Goal: Transaction & Acquisition: Purchase product/service

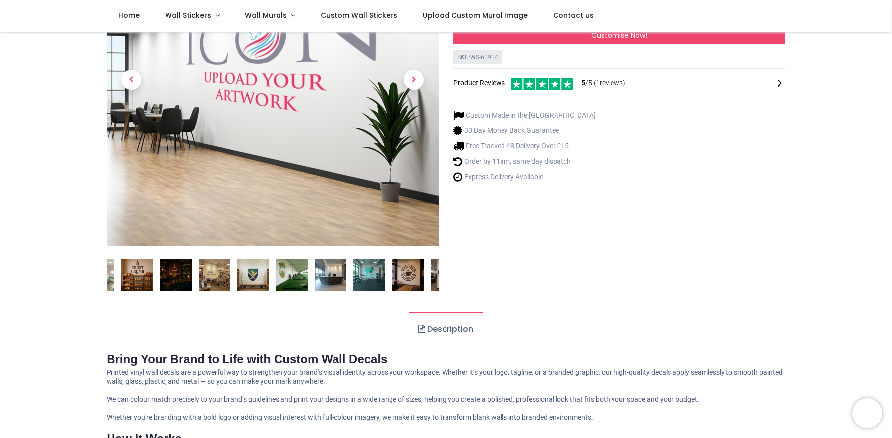
scroll to position [149, 0]
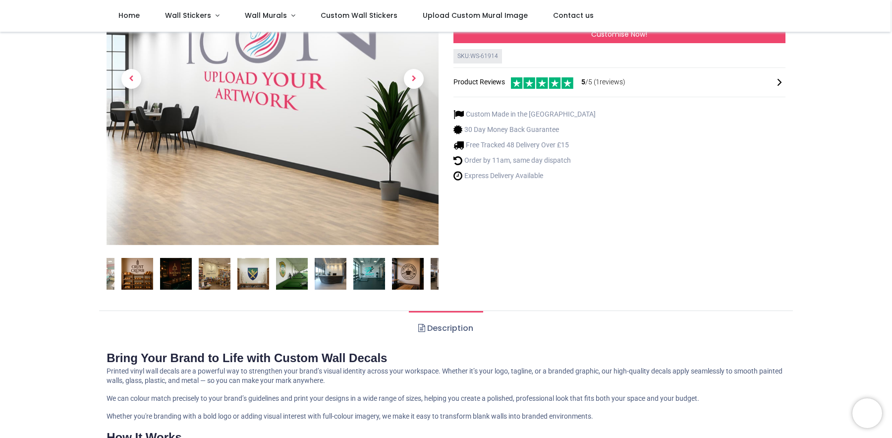
click at [140, 280] on img at bounding box center [137, 274] width 32 height 32
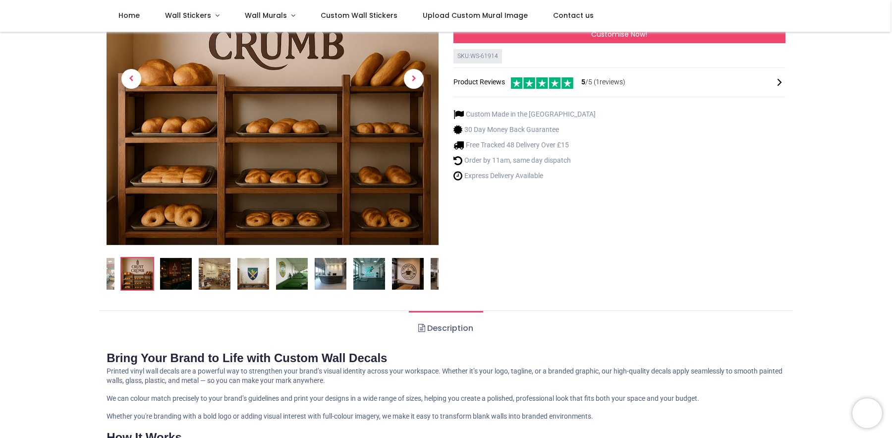
click at [175, 275] on img at bounding box center [176, 274] width 32 height 32
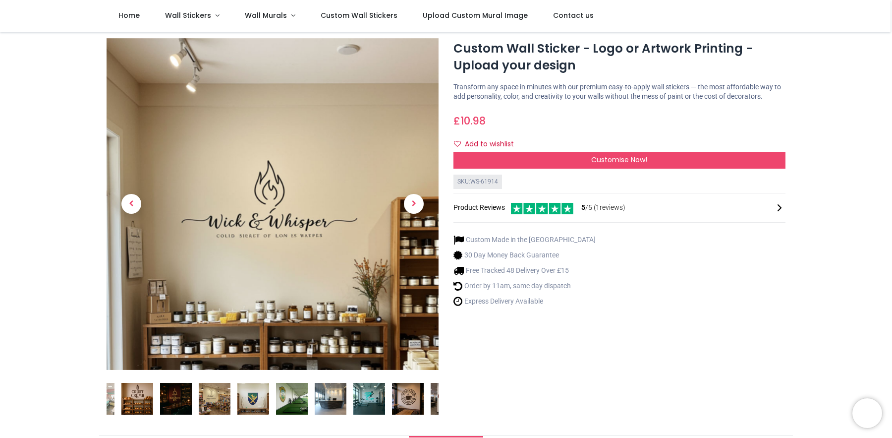
scroll to position [0, 0]
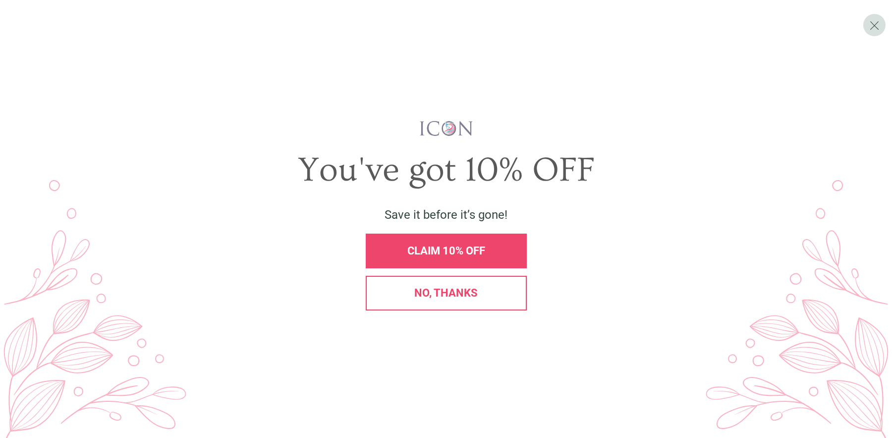
click at [452, 291] on span "No, thanks" at bounding box center [446, 293] width 63 height 12
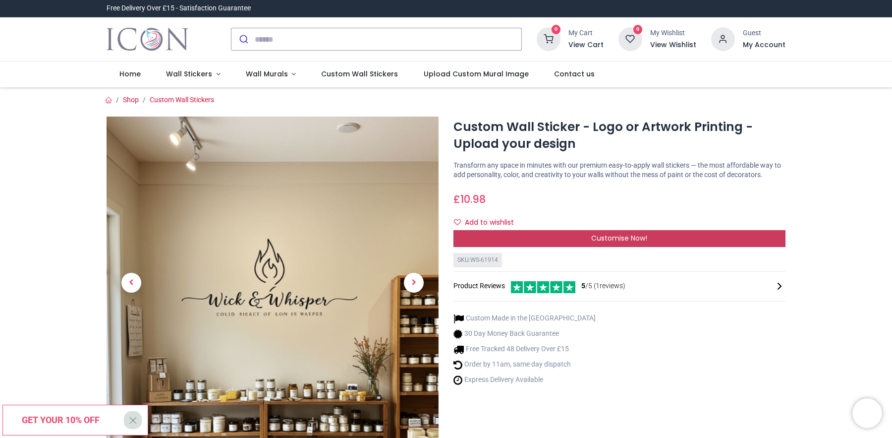
click at [594, 240] on span "Customise Now!" at bounding box center [620, 238] width 56 height 10
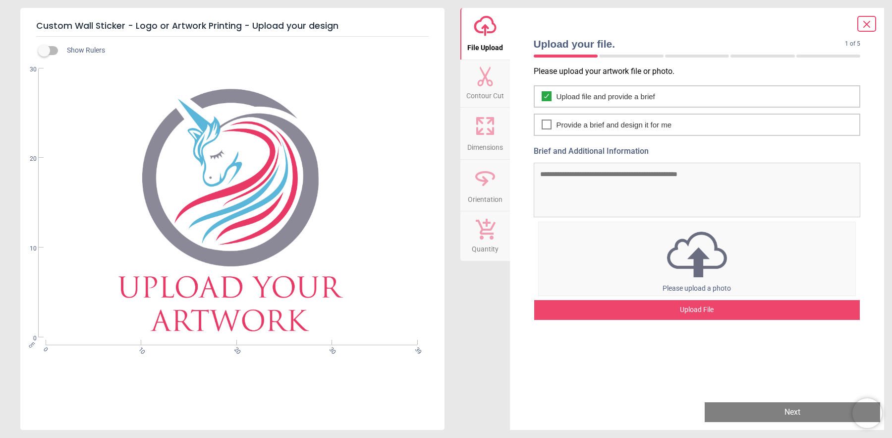
click at [494, 86] on span "Contour Cut" at bounding box center [486, 93] width 38 height 15
click at [489, 126] on icon at bounding box center [486, 126] width 24 height 24
click at [871, 23] on icon at bounding box center [867, 24] width 12 height 12
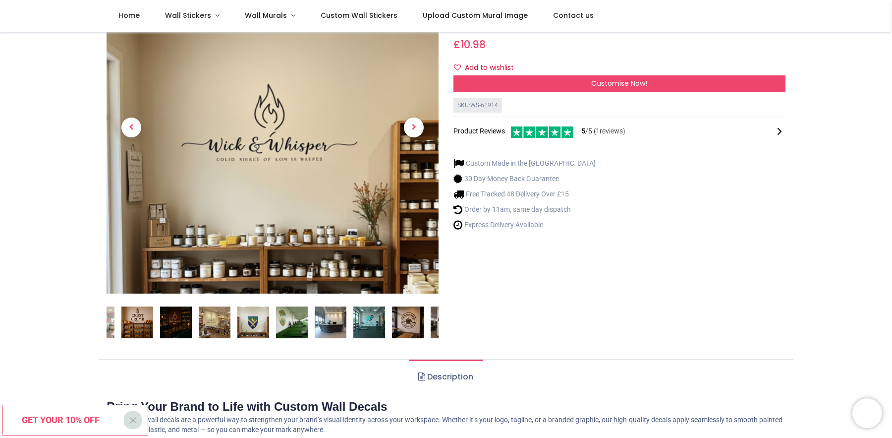
scroll to position [99, 0]
click at [372, 326] on img at bounding box center [370, 323] width 32 height 32
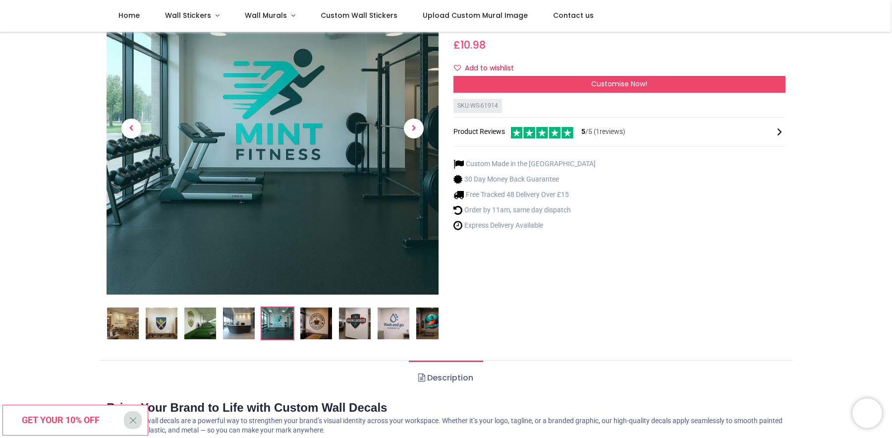
click at [390, 320] on img at bounding box center [394, 323] width 32 height 32
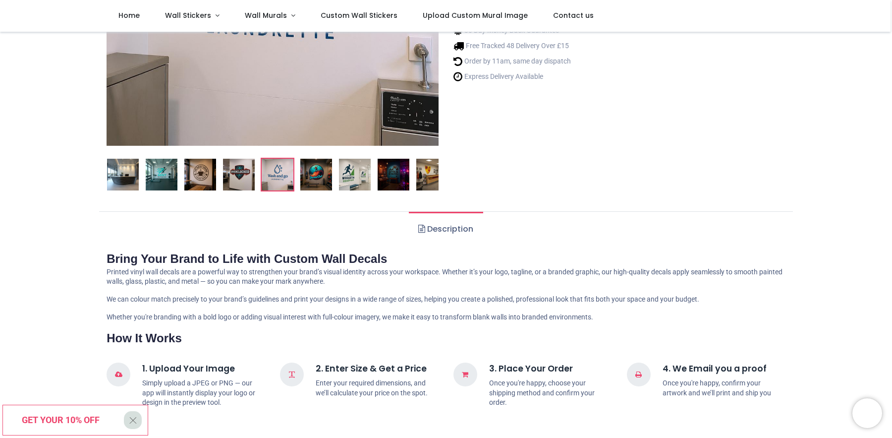
scroll to position [297, 0]
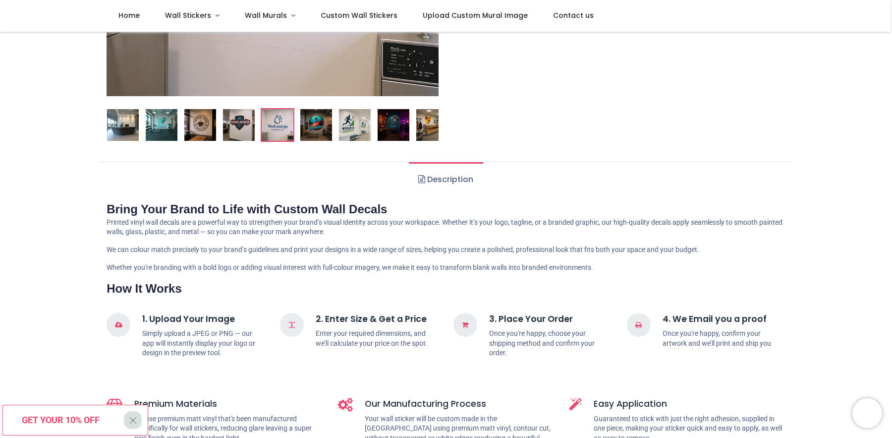
click at [127, 419] on div "X" at bounding box center [133, 420] width 18 height 18
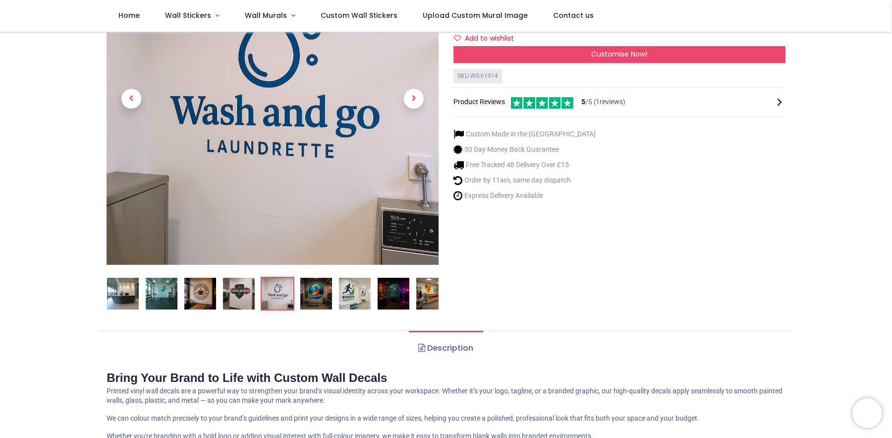
scroll to position [99, 0]
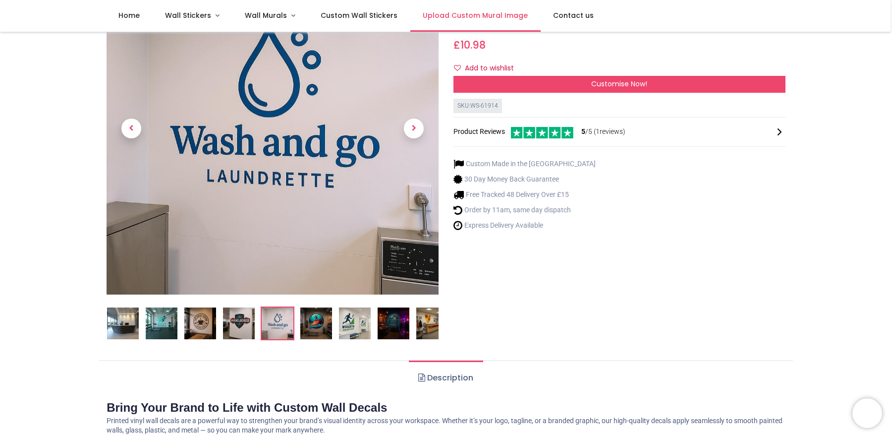
click at [485, 13] on span "Upload Custom Mural Image" at bounding box center [475, 15] width 105 height 10
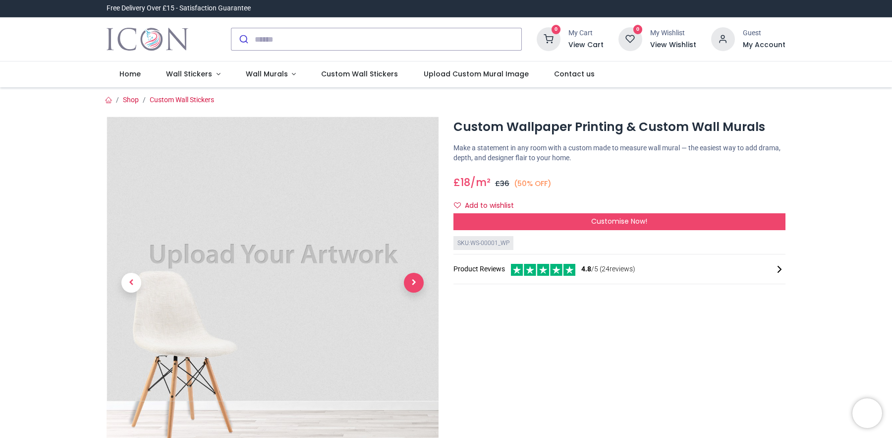
click at [404, 286] on span "Next" at bounding box center [414, 283] width 20 height 20
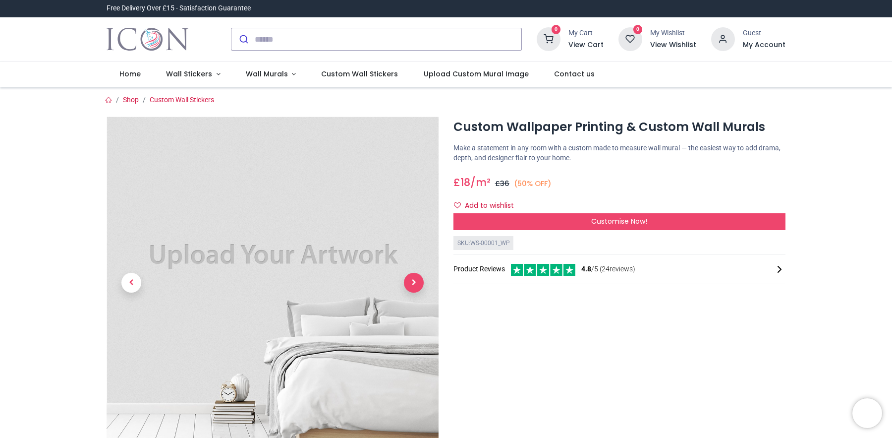
click at [405, 285] on span "Next" at bounding box center [414, 283] width 20 height 20
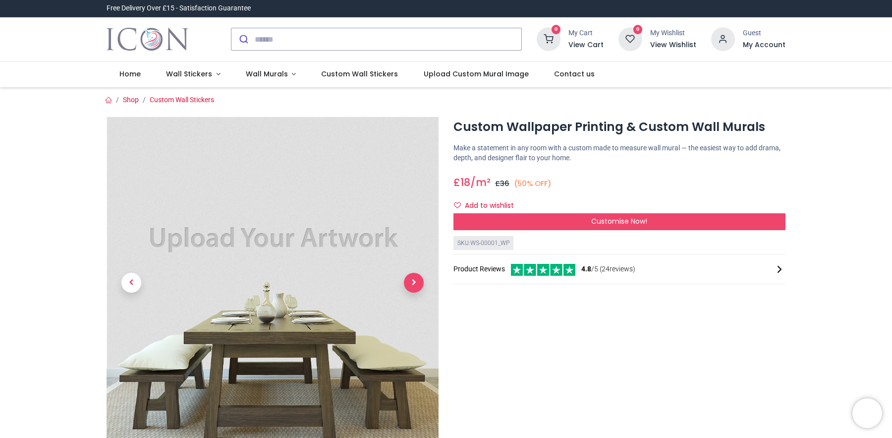
click at [405, 285] on span "Next" at bounding box center [414, 283] width 20 height 20
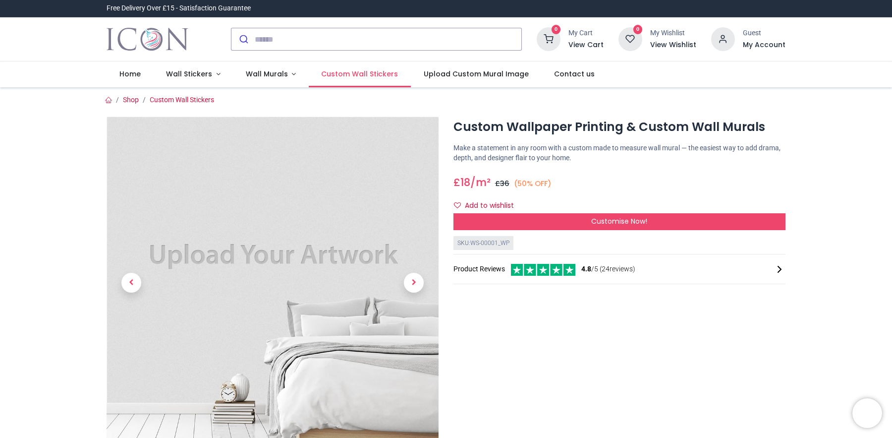
click at [343, 74] on span "Custom Wall Stickers" at bounding box center [359, 74] width 77 height 10
